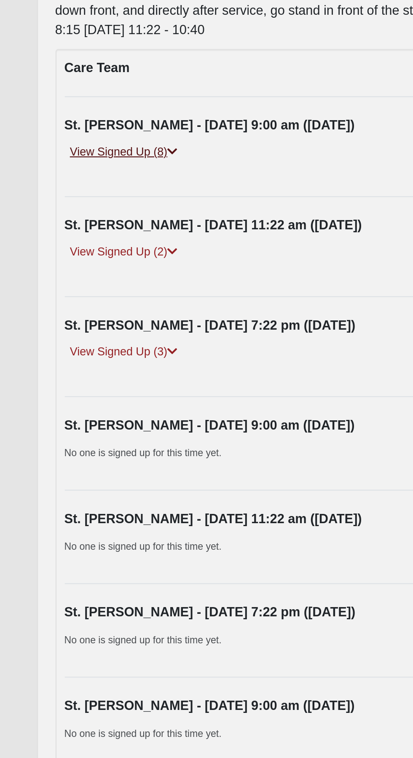
click at [80, 203] on icon at bounding box center [78, 204] width 5 height 5
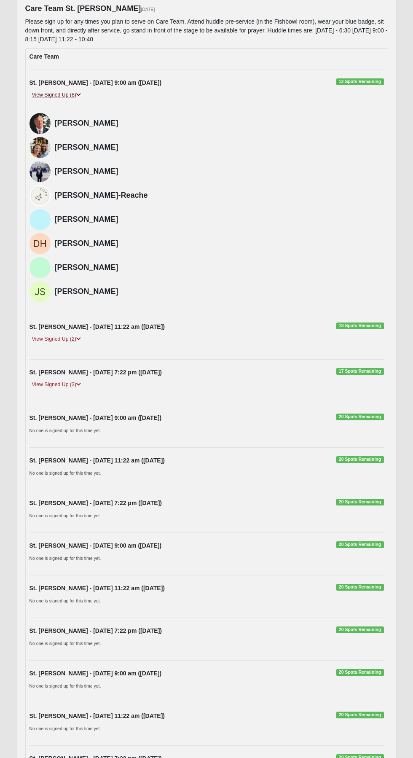
scroll to position [162, 0]
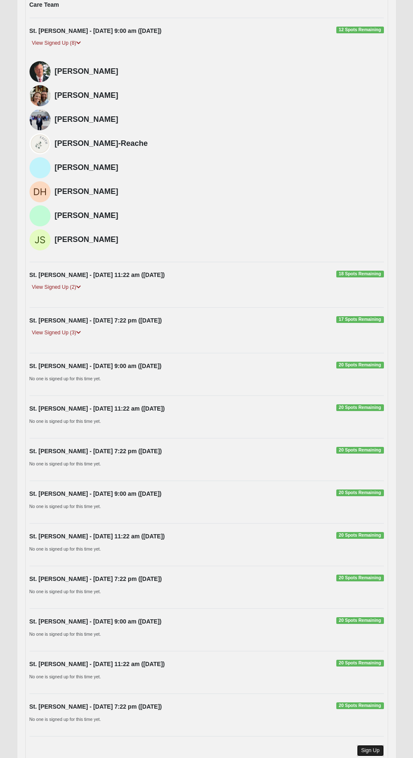
click at [378, 752] on link "Sign Up" at bounding box center [370, 750] width 27 height 11
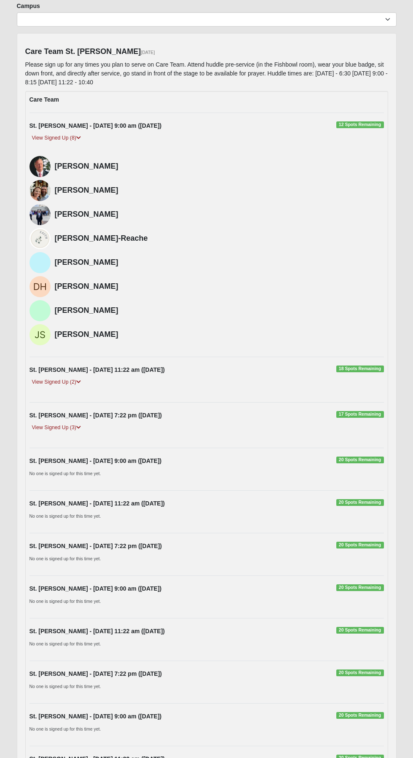
scroll to position [0, 0]
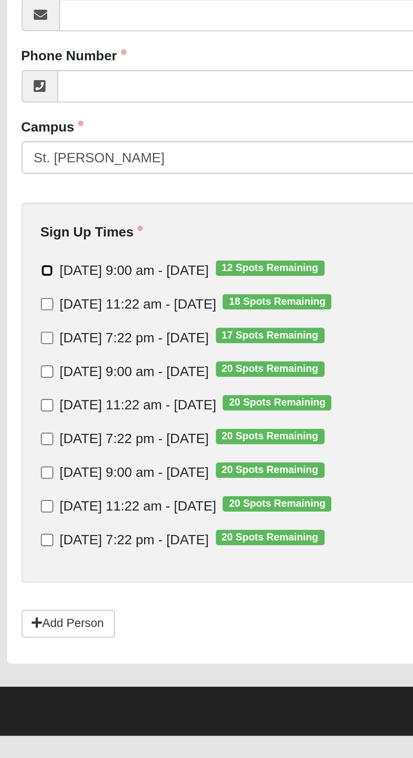
click at [35, 313] on input "Sunday 9:00 am - Aug 10 2025 12 Spots Remaining" at bounding box center [34, 312] width 5 height 5
checkbox input "true"
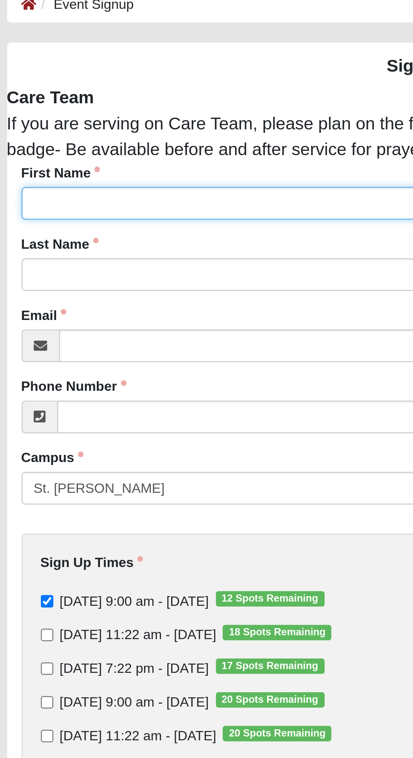
click at [76, 136] on input "First Name" at bounding box center [206, 139] width 367 height 14
type input "Bruce"
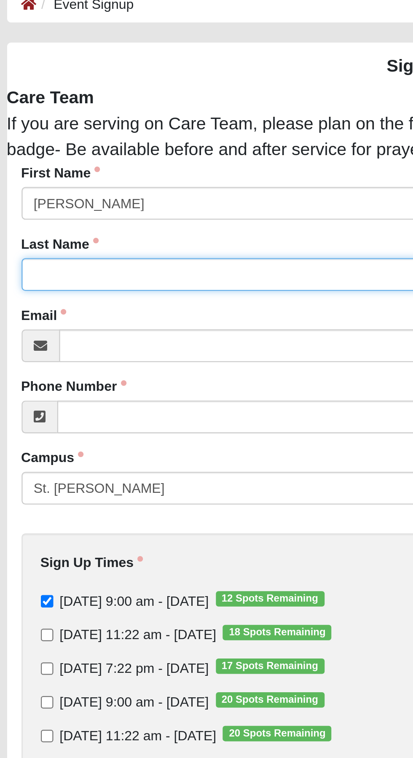
type input "Longacre"
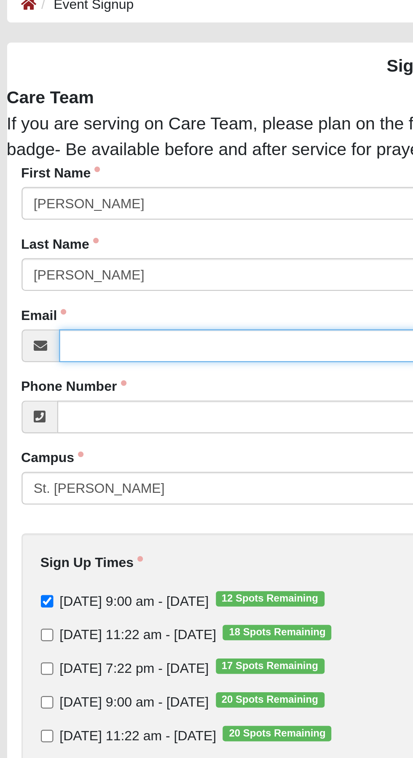
type input "blongacre@yahoo.com"
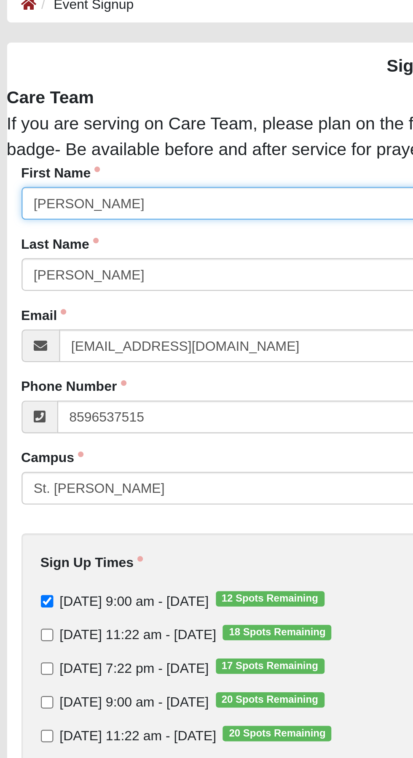
type input "(859) 653-7515"
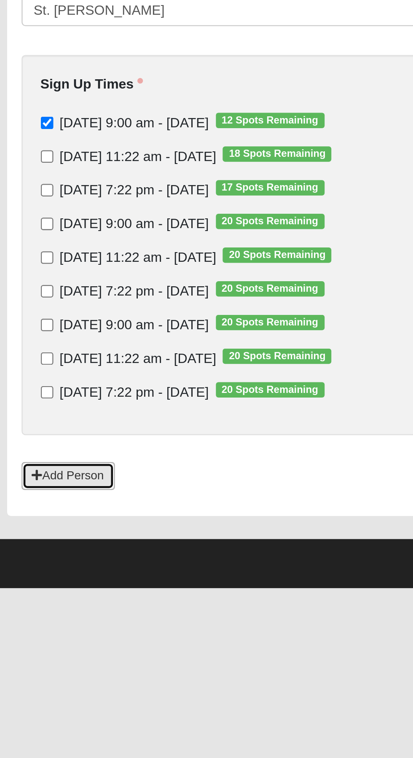
click at [35, 467] on link "Add Person" at bounding box center [43, 468] width 41 height 12
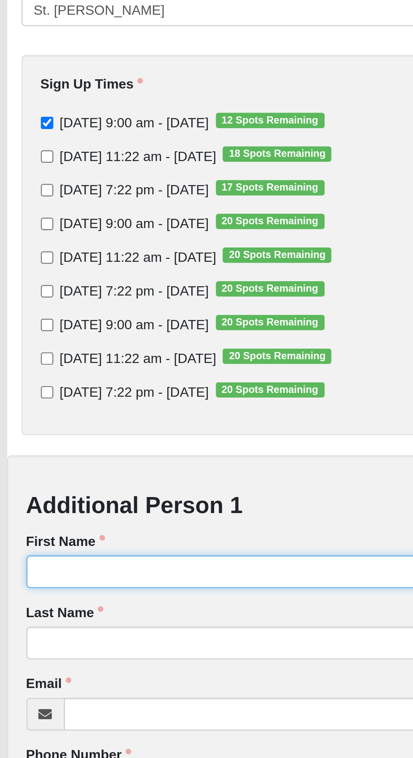
click at [97, 511] on input "First Name" at bounding box center [206, 510] width 363 height 14
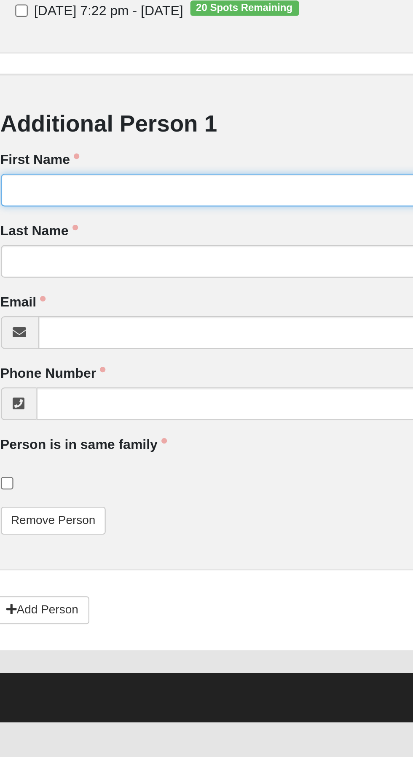
type input "Vanessa"
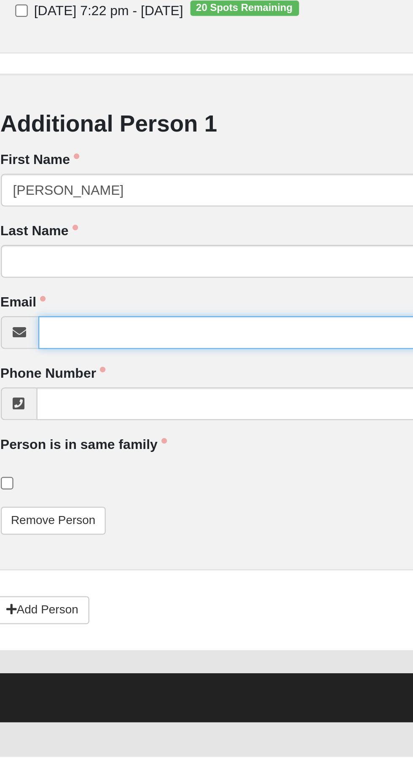
type input "themedicinewoman1@yahoo.com"
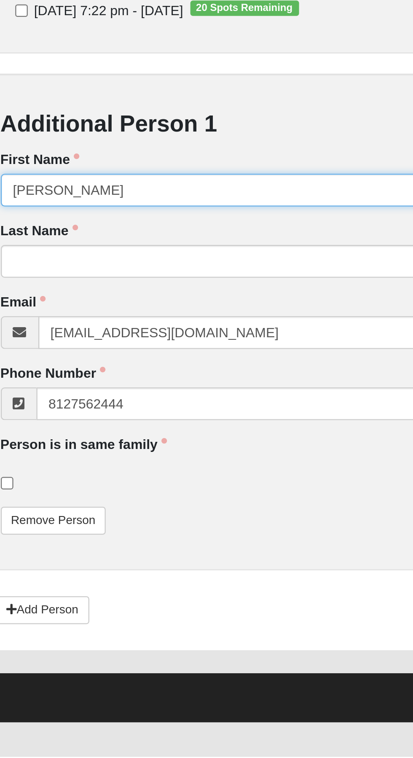
type input "(812) 756-2444"
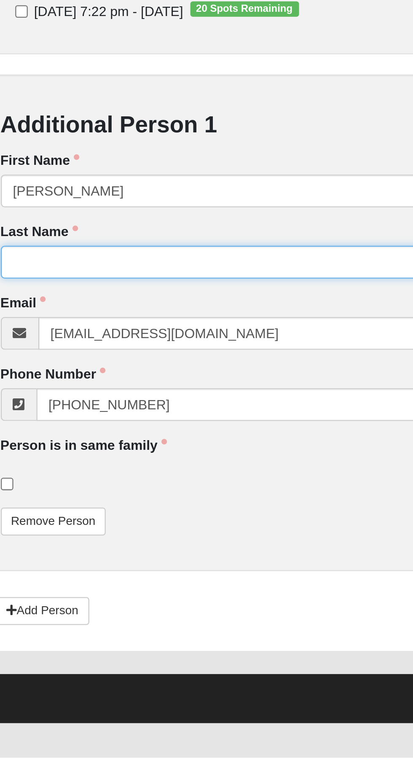
click at [88, 541] on input "Last Name" at bounding box center [206, 541] width 363 height 14
type input "Longacre"
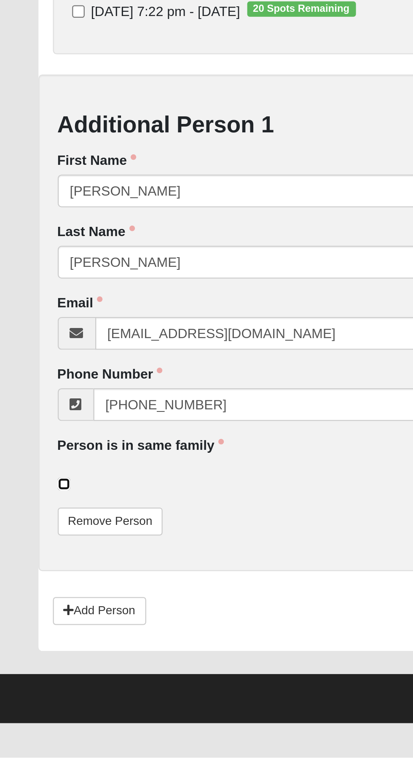
click at [30, 637] on input "checkbox" at bounding box center [27, 638] width 5 height 5
checkbox input "true"
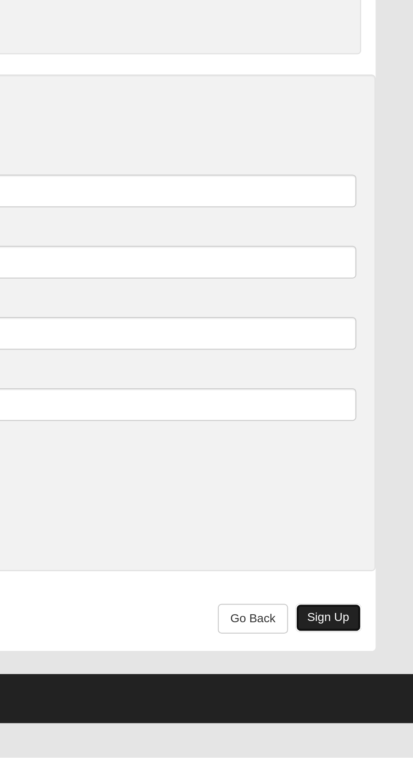
click at [383, 698] on link "Sign Up" at bounding box center [376, 697] width 29 height 12
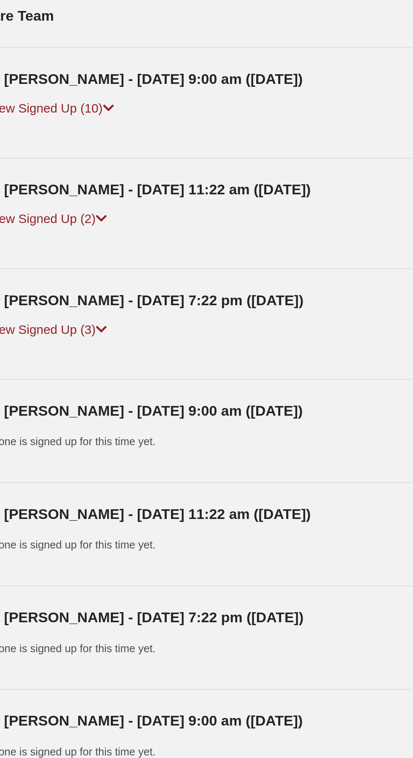
scroll to position [5, 0]
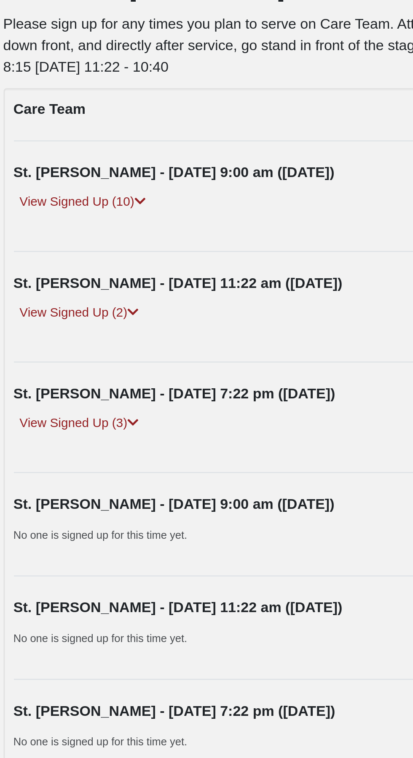
scroll to position [19, 0]
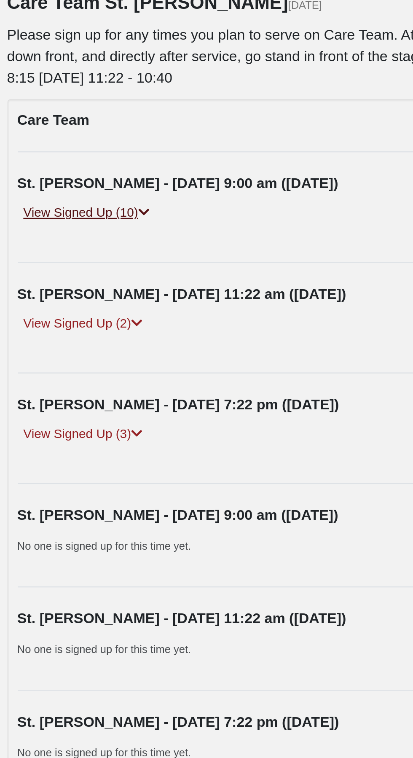
click at [80, 183] on icon at bounding box center [81, 185] width 5 height 5
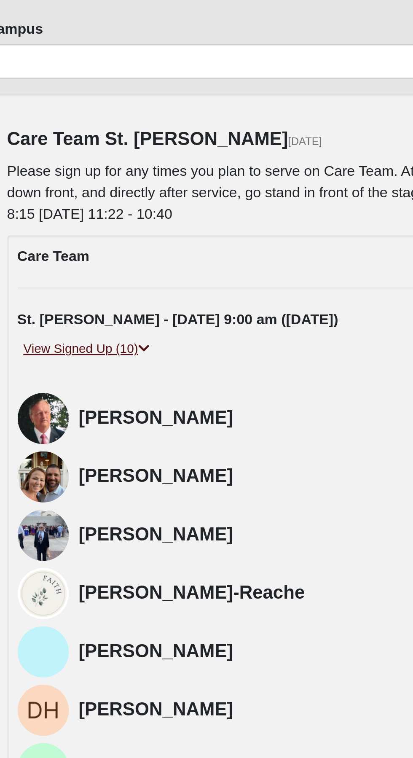
scroll to position [19, 0]
